Goal: Check status: Check status

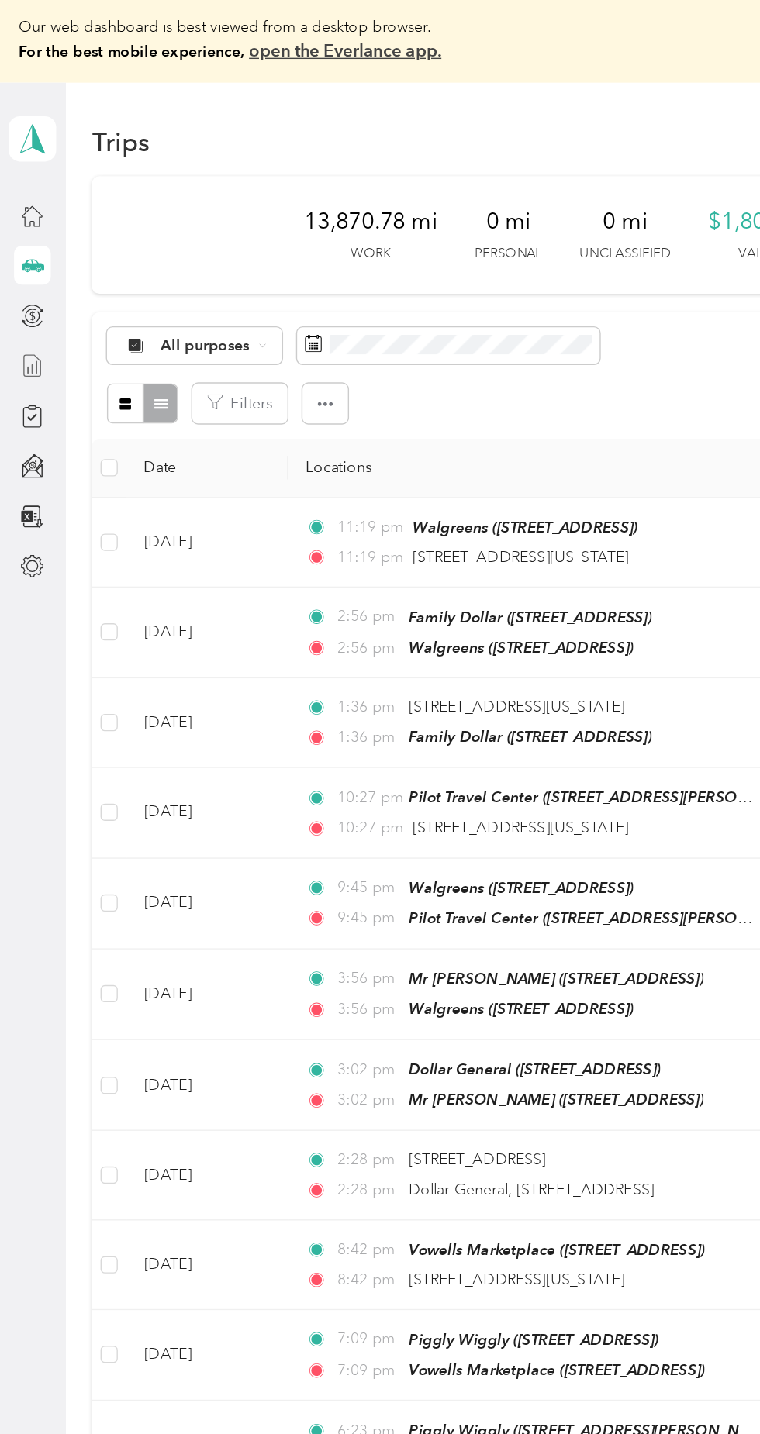
click at [26, 267] on line at bounding box center [26, 267] width 0 height 9
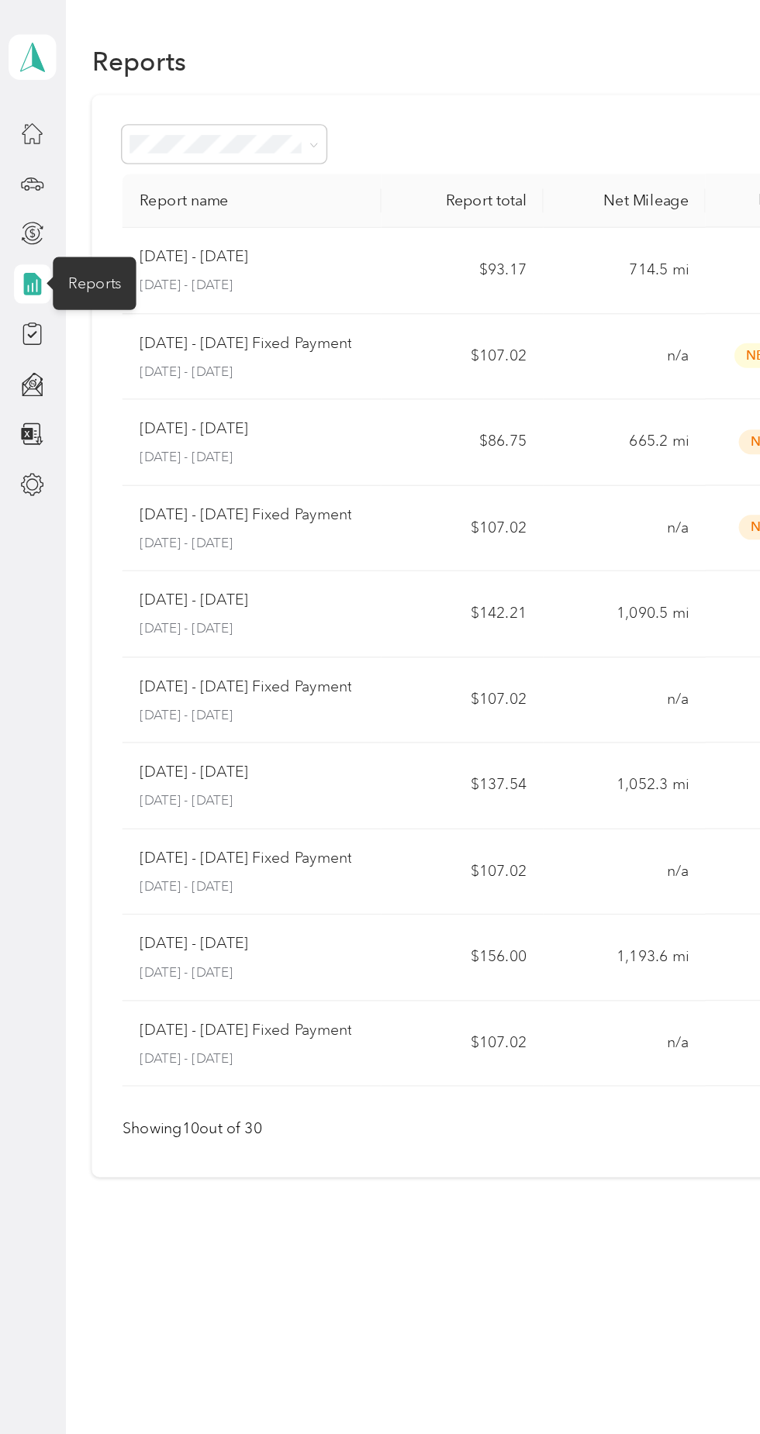
click at [431, 200] on td "714.5 mi" at bounding box center [448, 195] width 116 height 62
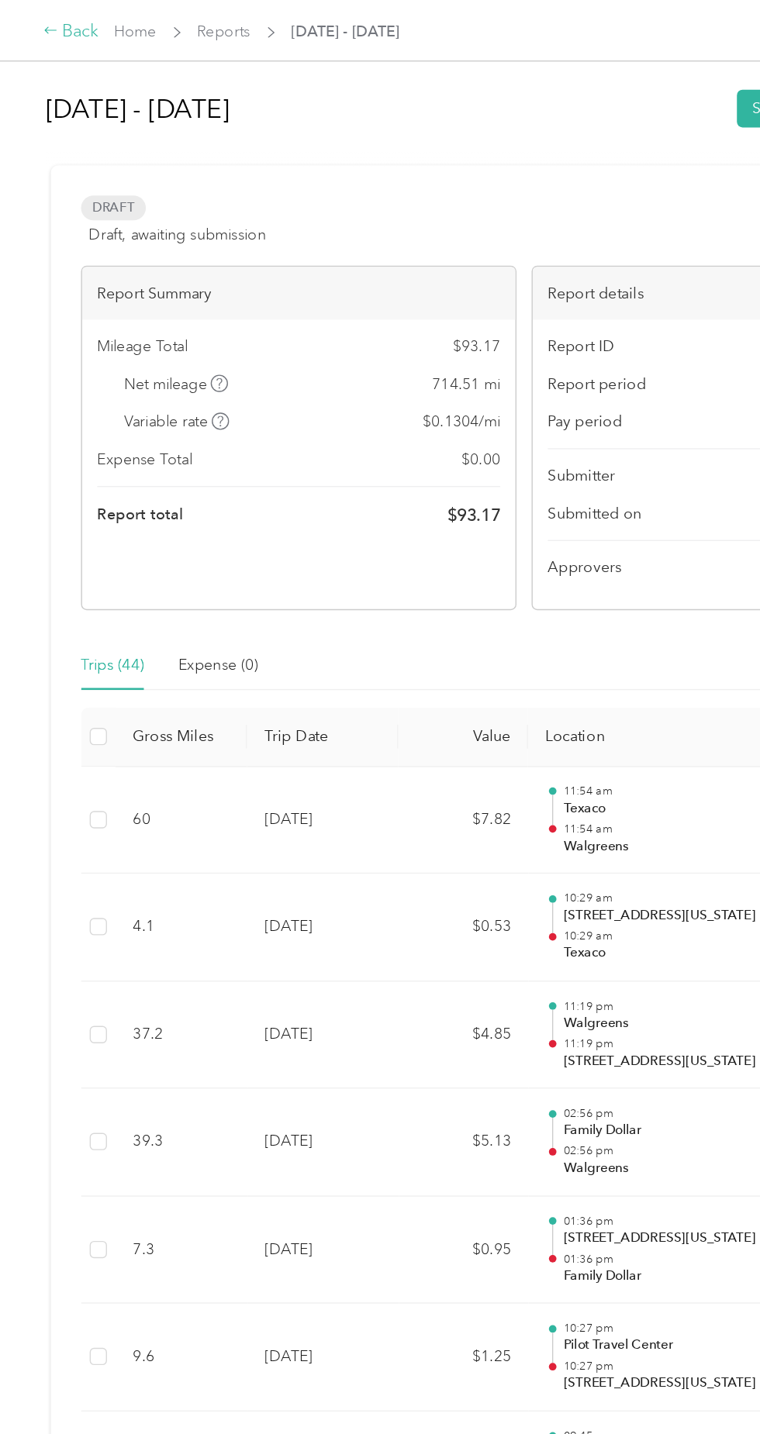
click at [63, 26] on div "Back" at bounding box center [51, 23] width 40 height 19
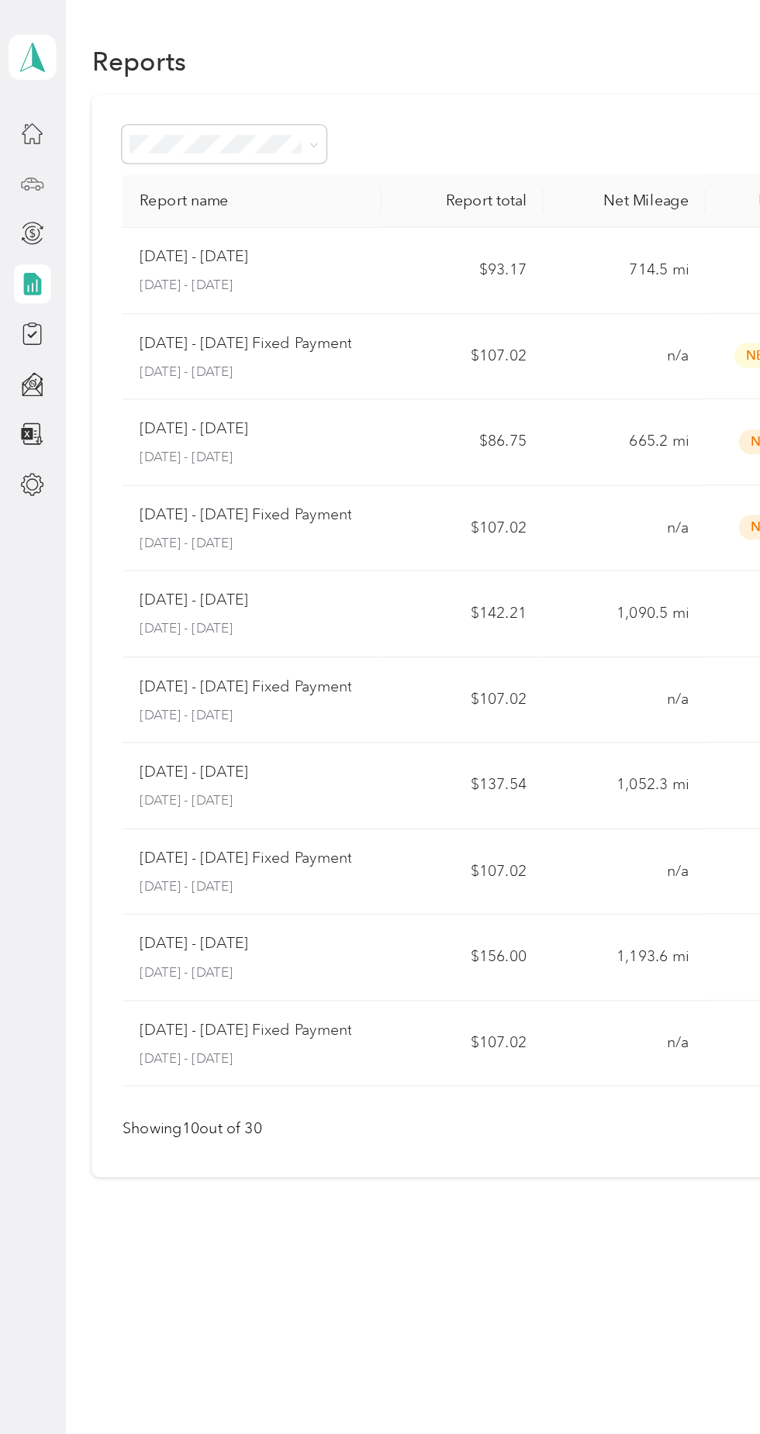
click at [27, 134] on icon at bounding box center [23, 131] width 17 height 17
